Goal: Information Seeking & Learning: Learn about a topic

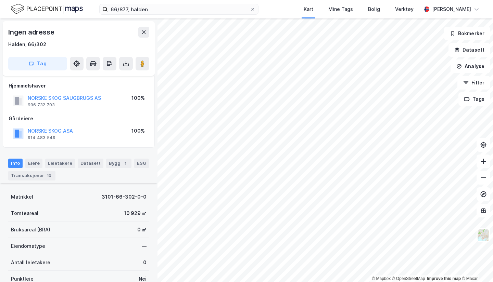
scroll to position [158, 0]
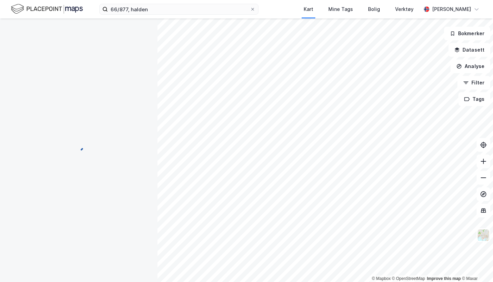
scroll to position [158, 0]
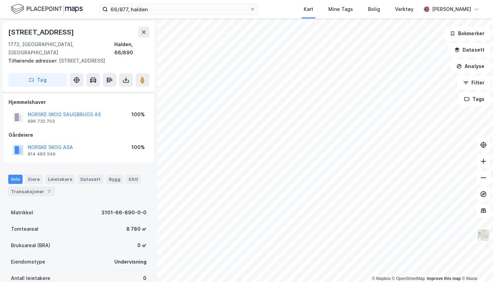
scroll to position [158, 0]
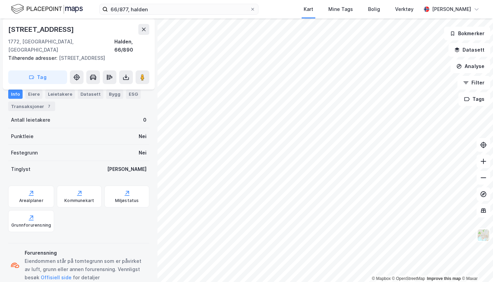
scroll to position [158, 0]
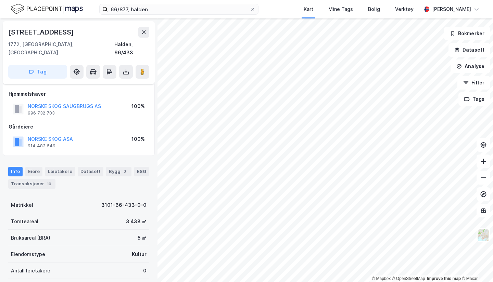
scroll to position [158, 0]
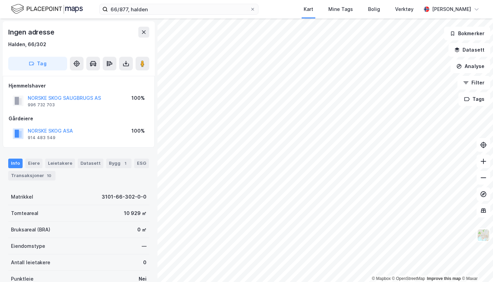
scroll to position [158, 0]
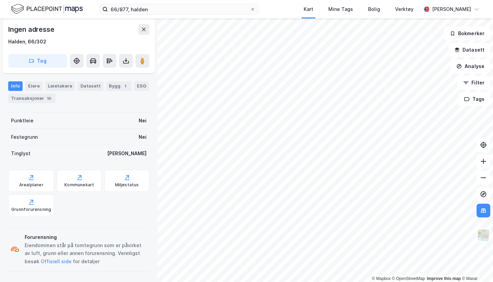
click at [484, 217] on button at bounding box center [483, 211] width 14 height 14
click at [483, 211] on icon at bounding box center [483, 210] width 7 height 7
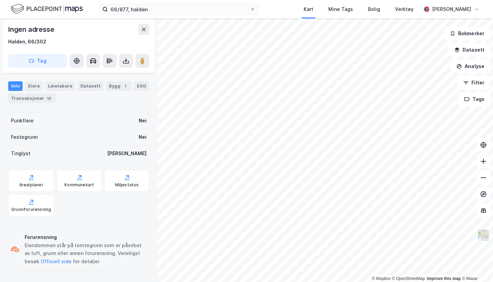
scroll to position [139, 0]
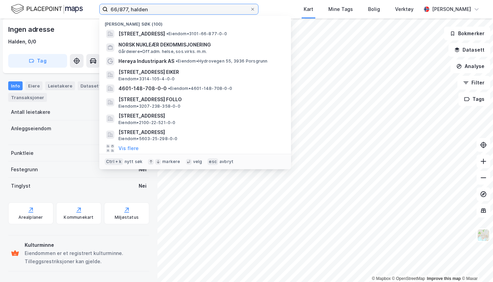
drag, startPoint x: 185, startPoint y: 13, endPoint x: 58, endPoint y: 23, distance: 127.4
click at [58, 23] on div "66/877, [PERSON_NAME] søk (100) [STREET_ADDRESS] • Eiendom • 3101-66-877-0-0 NO…" at bounding box center [246, 141] width 493 height 282
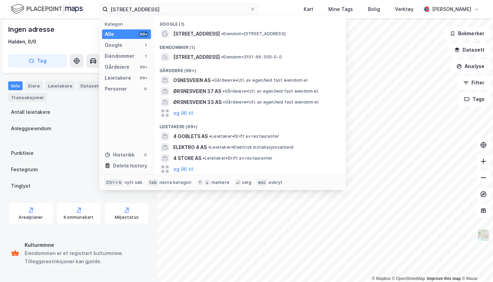
click at [199, 34] on span "[STREET_ADDRESS]" at bounding box center [196, 34] width 47 height 8
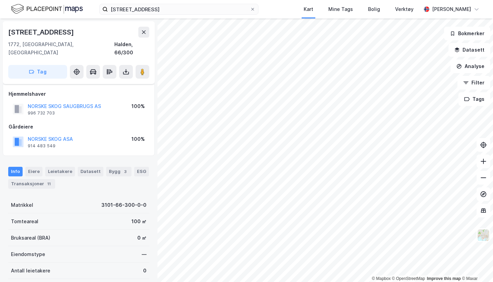
scroll to position [126, 0]
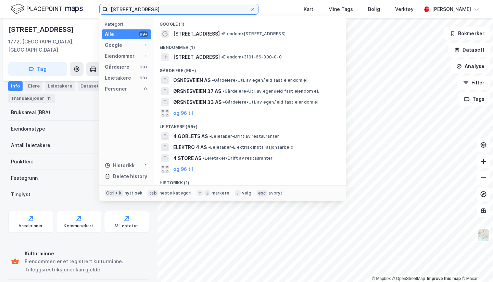
drag, startPoint x: 163, startPoint y: 7, endPoint x: 77, endPoint y: 9, distance: 86.3
click at [77, 9] on div "porsnesveien 4 Kategori Alle 99+ Google 1 Eiendommer 1 Gårdeiere 99+ Leietakere…" at bounding box center [246, 9] width 493 height 18
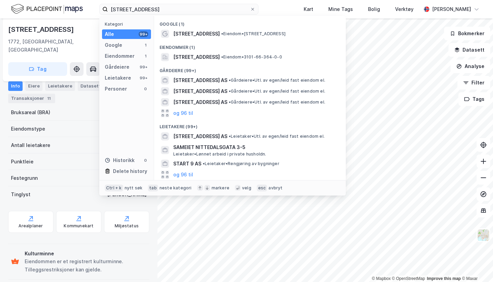
click at [189, 37] on span "[STREET_ADDRESS]" at bounding box center [196, 34] width 47 height 8
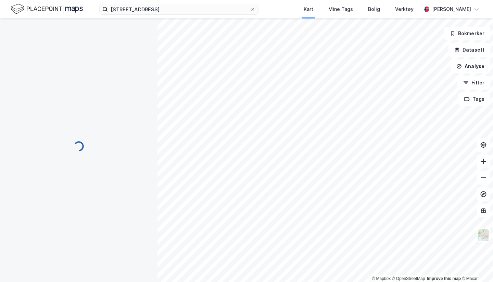
scroll to position [126, 0]
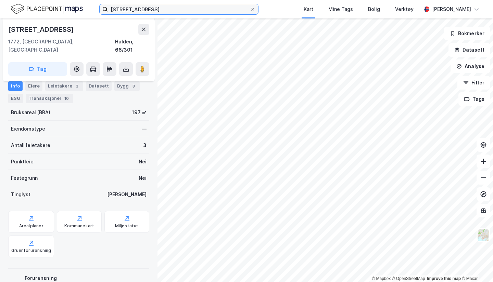
click at [150, 11] on input "[STREET_ADDRESS]" at bounding box center [179, 9] width 142 height 10
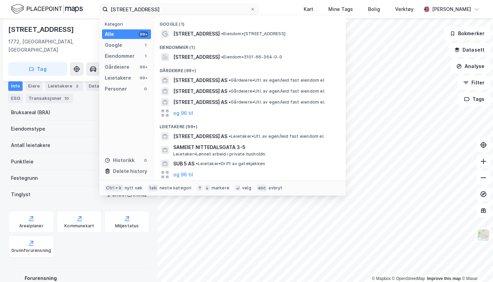
click at [206, 31] on span "[STREET_ADDRESS]" at bounding box center [196, 34] width 47 height 8
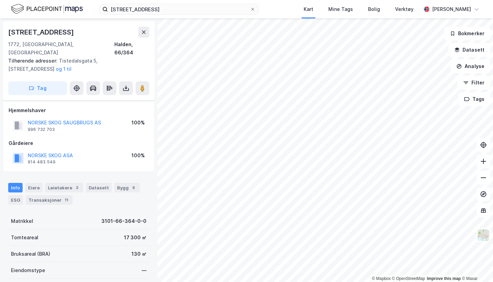
scroll to position [126, 0]
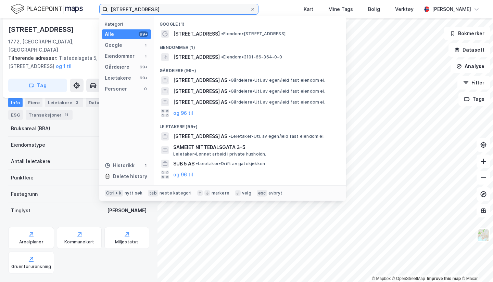
drag, startPoint x: 175, startPoint y: 12, endPoint x: 60, endPoint y: 14, distance: 115.4
click at [60, 14] on div "[STREET_ADDRESS] Kategori Alle 99+ Google 1 Eiendommer 1 Gårdeiere 99+ Leietake…" at bounding box center [246, 9] width 493 height 18
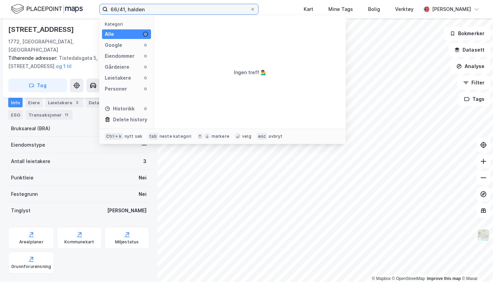
click at [123, 9] on input "66/41, halden" at bounding box center [179, 9] width 142 height 10
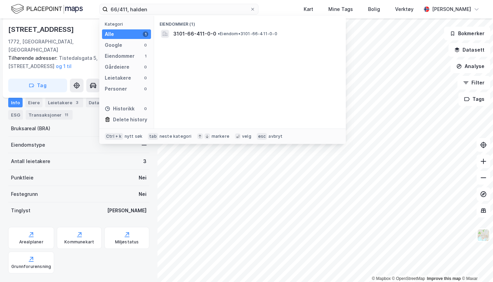
click at [210, 33] on span "3101-66-411-0-0" at bounding box center [194, 34] width 43 height 8
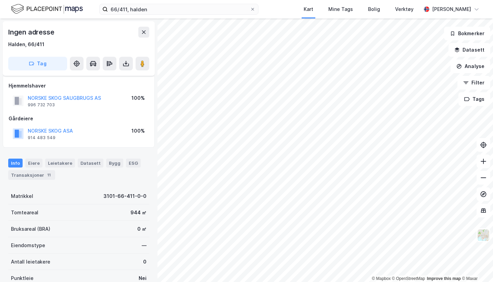
scroll to position [89, 0]
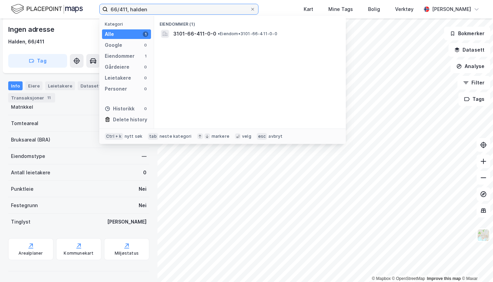
drag, startPoint x: 161, startPoint y: 14, endPoint x: 65, endPoint y: 4, distance: 97.0
click at [65, 4] on div "66/411, halden Kategori Alle 1 Google 0 Eiendommer 1 Gårdeiere 0 Leietakere 0 P…" at bounding box center [246, 9] width 493 height 18
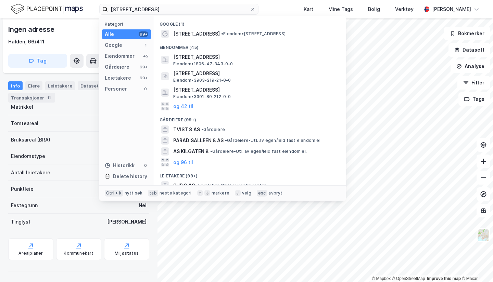
click at [201, 33] on span "[STREET_ADDRESS]" at bounding box center [196, 34] width 47 height 8
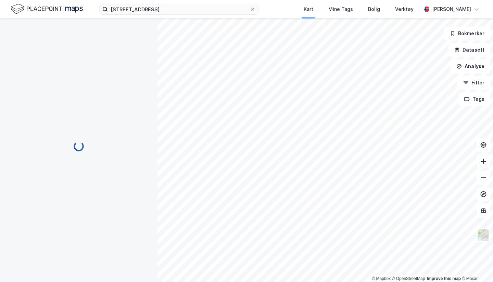
scroll to position [89, 0]
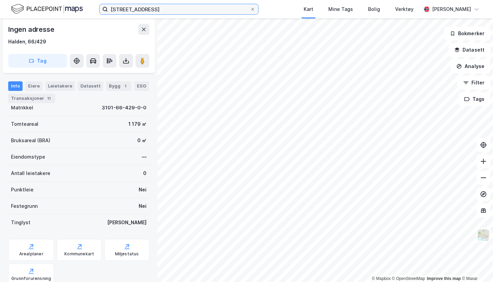
click at [157, 8] on input "[STREET_ADDRESS]" at bounding box center [179, 9] width 142 height 10
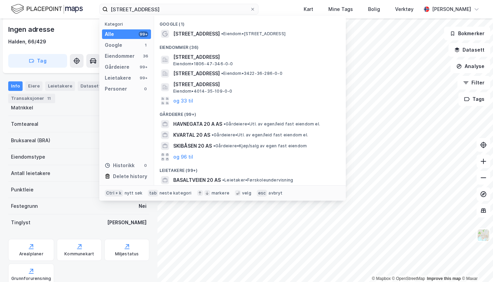
click at [205, 30] on span "[STREET_ADDRESS]" at bounding box center [196, 34] width 47 height 8
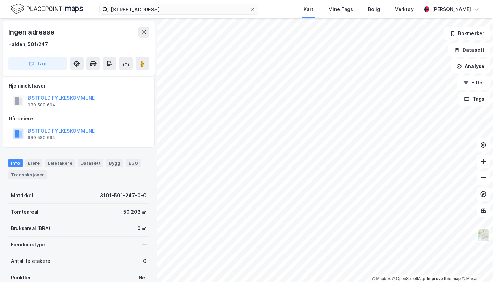
scroll to position [89, 0]
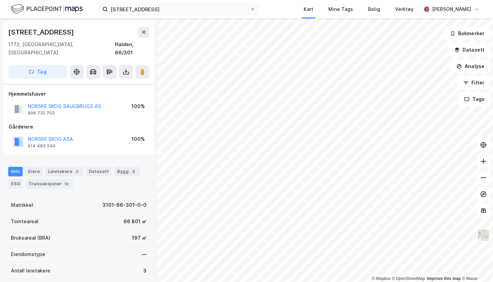
scroll to position [89, 0]
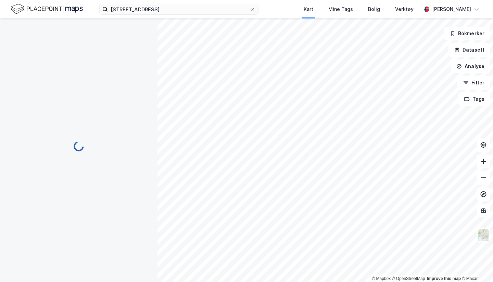
scroll to position [89, 0]
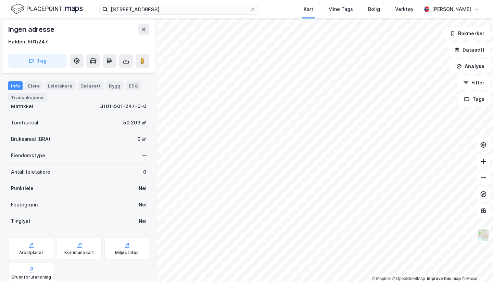
click at [168, 15] on div "tistedalsveien 20 Kart Mine Tags Bolig Verktøy [PERSON_NAME]" at bounding box center [246, 9] width 493 height 18
click at [165, 8] on input "[STREET_ADDRESS]" at bounding box center [179, 9] width 142 height 10
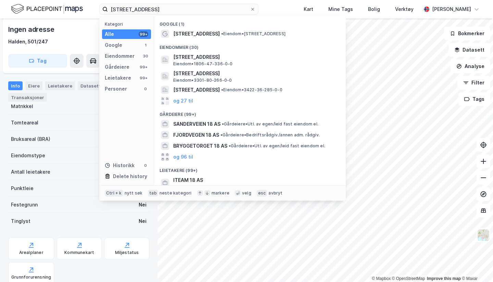
click at [191, 35] on span "[STREET_ADDRESS]" at bounding box center [196, 34] width 47 height 8
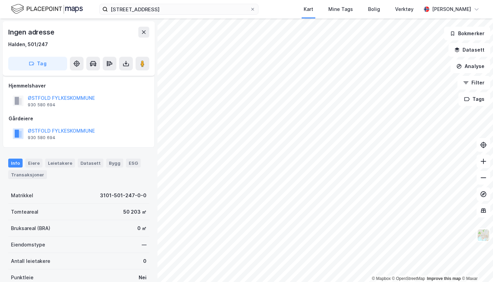
scroll to position [89, 0]
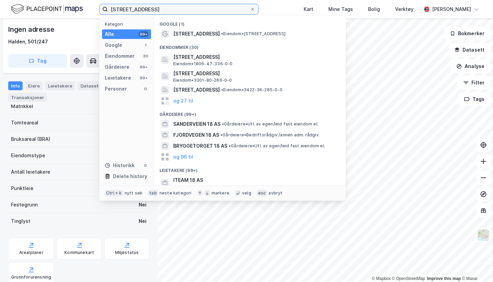
click at [163, 12] on input "[STREET_ADDRESS]" at bounding box center [179, 9] width 142 height 10
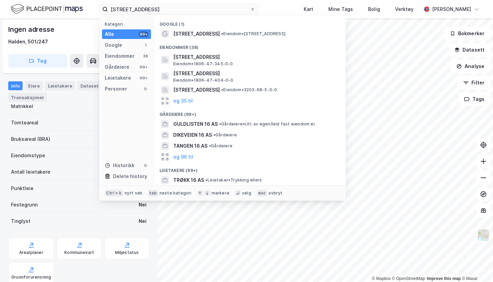
click at [197, 34] on span "[STREET_ADDRESS]" at bounding box center [196, 34] width 47 height 8
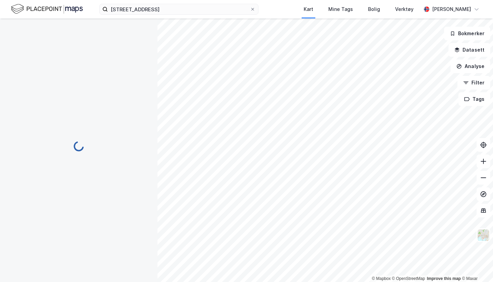
scroll to position [89, 0]
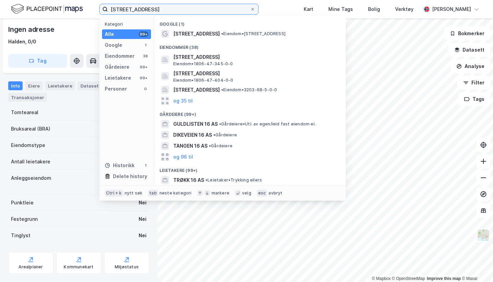
drag, startPoint x: 158, startPoint y: 10, endPoint x: 69, endPoint y: 7, distance: 89.0
click at [69, 7] on div "tistedalsveien 16 Kategori Alle 99+ Google 1 Eiendommer 38 Gårdeiere 99+ Leieta…" at bounding box center [246, 9] width 493 height 18
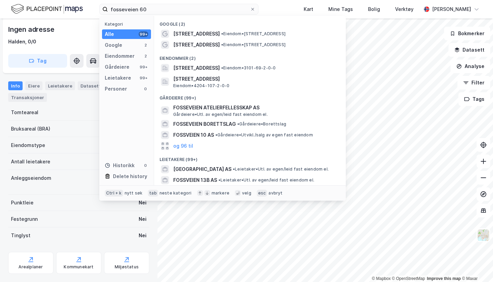
click at [214, 66] on span "[STREET_ADDRESS]" at bounding box center [196, 68] width 47 height 8
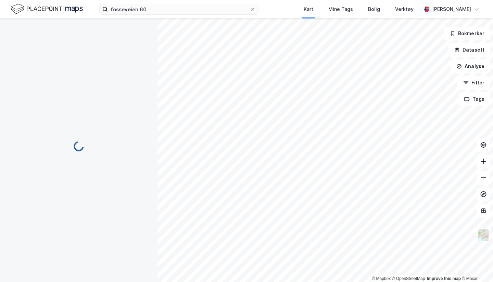
scroll to position [89, 0]
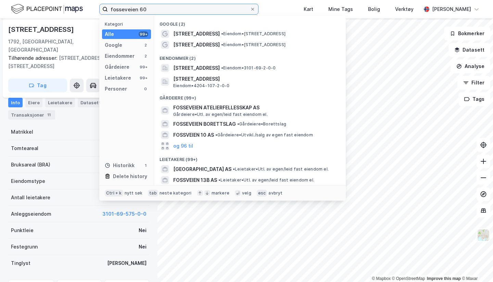
drag, startPoint x: 174, startPoint y: 13, endPoint x: 49, endPoint y: 8, distance: 125.0
click at [49, 8] on div "fosseveien 60 Kategori Alle 99+ Google 2 Eiendommer 2 Gårdeiere 99+ Leietakere …" at bounding box center [246, 9] width 493 height 18
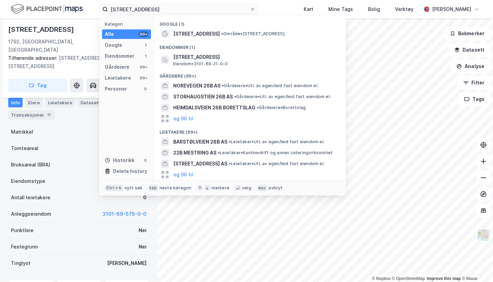
click at [188, 28] on div "[STREET_ADDRESS] • Område • [STREET_ADDRESS]" at bounding box center [250, 33] width 181 height 11
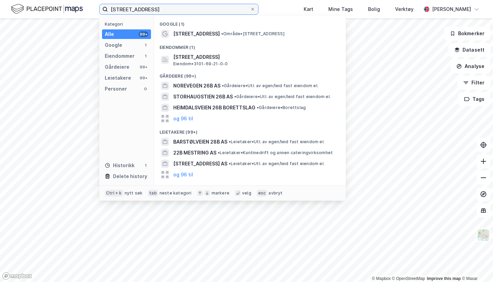
click at [156, 10] on input "[STREET_ADDRESS]" at bounding box center [179, 9] width 142 height 10
click at [192, 61] on span "[STREET_ADDRESS]" at bounding box center [255, 57] width 164 height 8
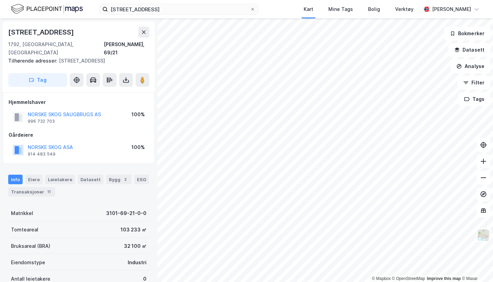
scroll to position [89, 0]
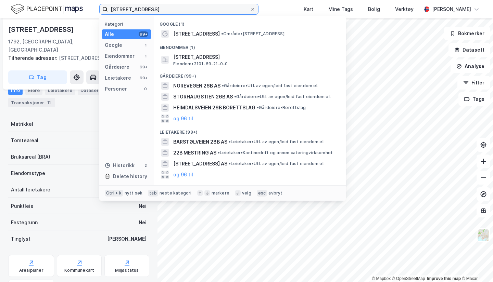
drag, startPoint x: 162, startPoint y: 7, endPoint x: 39, endPoint y: 15, distance: 123.1
click at [39, 15] on div "[STREET_ADDRESS] Kategori Alle 99+ Google 1 Eiendommer 1 Gårdeiere 99+ Leietake…" at bounding box center [246, 9] width 493 height 18
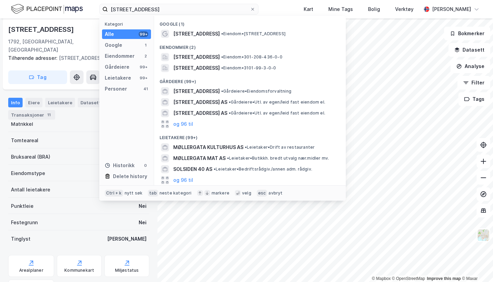
click at [197, 66] on span "[STREET_ADDRESS]" at bounding box center [196, 68] width 47 height 8
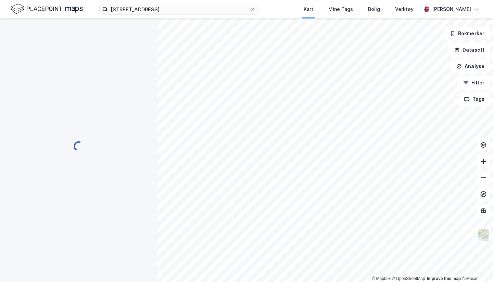
scroll to position [89, 0]
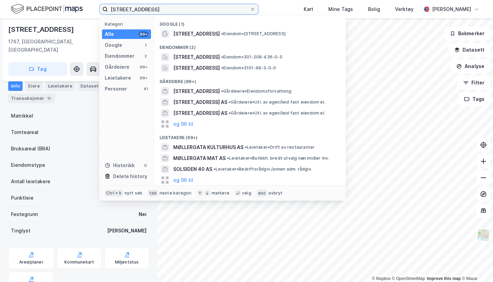
drag, startPoint x: 161, startPoint y: 12, endPoint x: 42, endPoint y: 9, distance: 119.5
click at [42, 9] on div "[STREET_ADDRESS] Kategori Alle 99+ Google 1 Eiendommer 2 Gårdeiere 99+ Leietake…" at bounding box center [246, 9] width 493 height 18
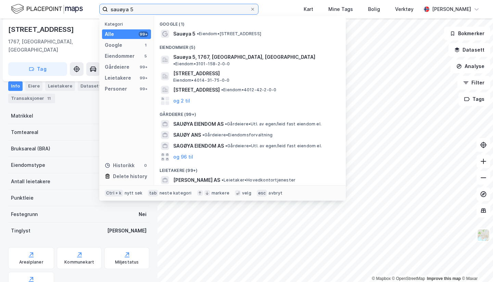
type input "sauøya 5"
click at [207, 58] on span "Sauøya 5, 1767, [GEOGRAPHIC_DATA], [GEOGRAPHIC_DATA]" at bounding box center [244, 57] width 142 height 8
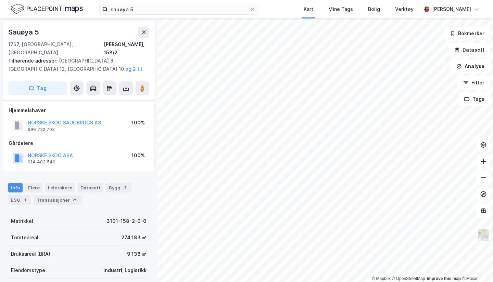
scroll to position [89, 0]
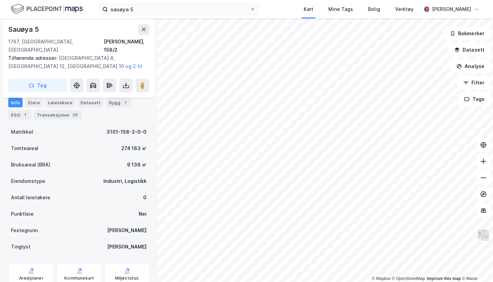
click at [84, 282] on html "sauøya 5 Kart Mine Tags Bolig Verktøy [PERSON_NAME] © Mapbox © OpenStreetMap Im…" at bounding box center [246, 141] width 493 height 282
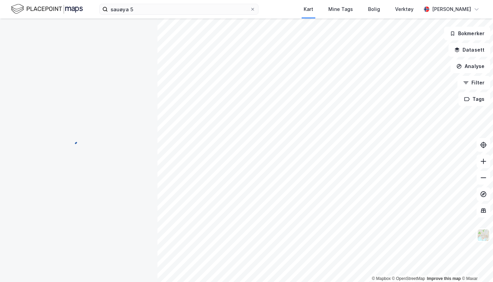
scroll to position [89, 0]
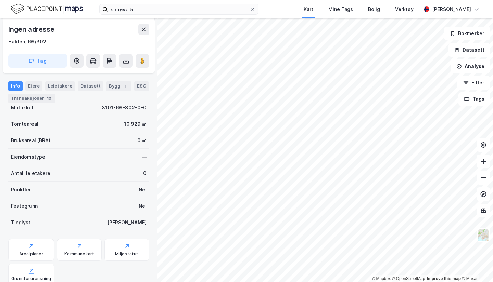
scroll to position [89, 0]
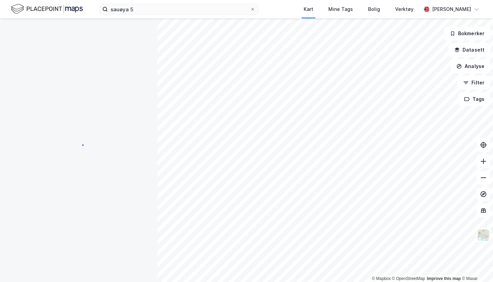
scroll to position [89, 0]
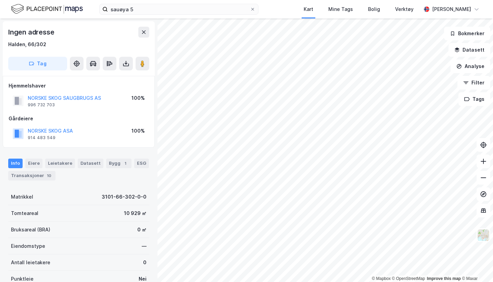
click at [110, 162] on div "Bygg 1" at bounding box center [118, 164] width 25 height 10
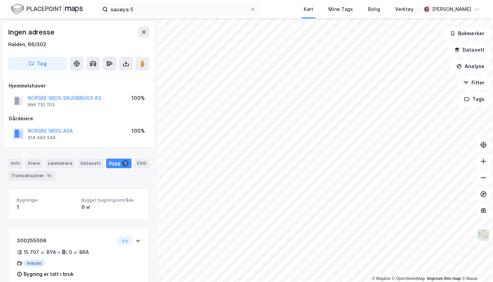
scroll to position [13, 0]
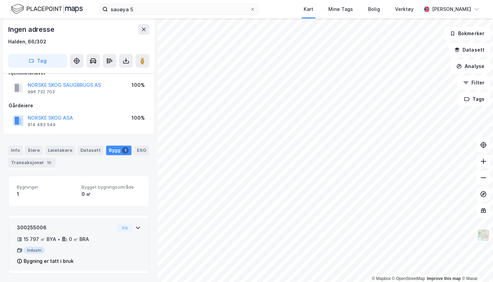
click at [135, 225] on icon at bounding box center [137, 227] width 5 height 5
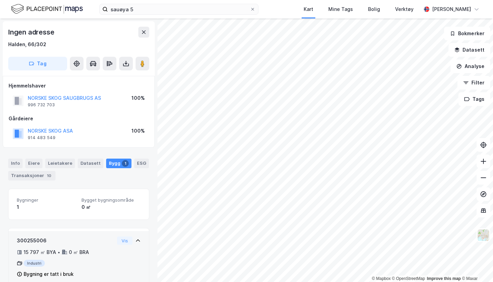
scroll to position [33, 0]
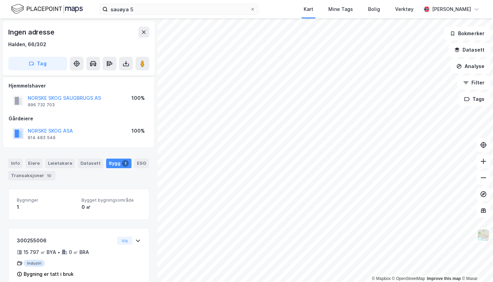
scroll to position [13, 0]
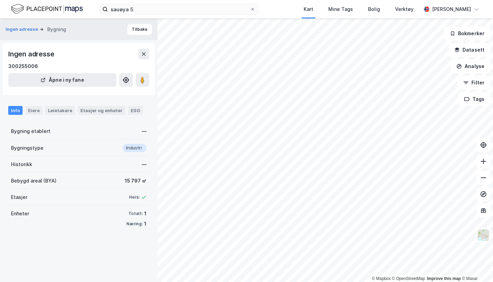
click at [28, 107] on div "Eiere" at bounding box center [33, 110] width 17 height 9
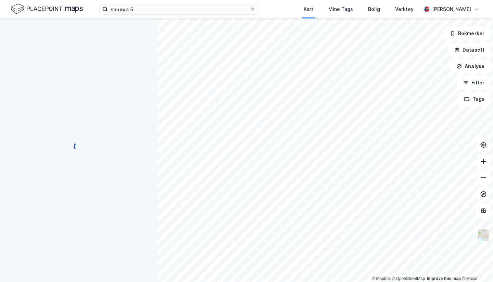
scroll to position [13, 0]
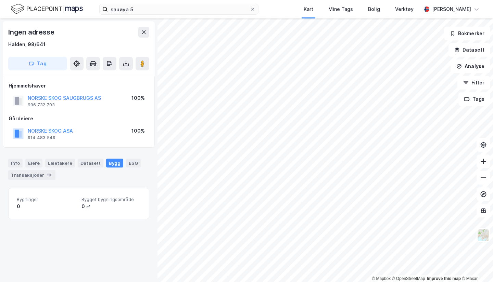
click at [16, 164] on div "Info" at bounding box center [15, 163] width 14 height 9
